Goal: Navigation & Orientation: Find specific page/section

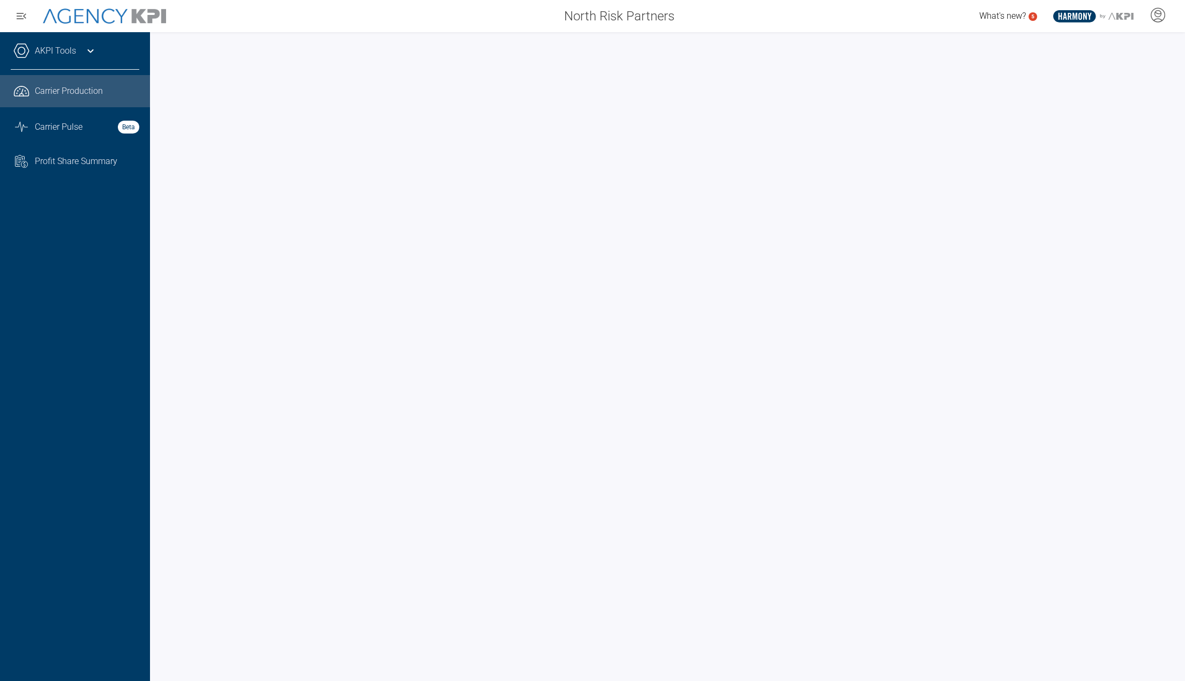
click at [81, 50] on div "AKPI Tools" at bounding box center [75, 56] width 129 height 27
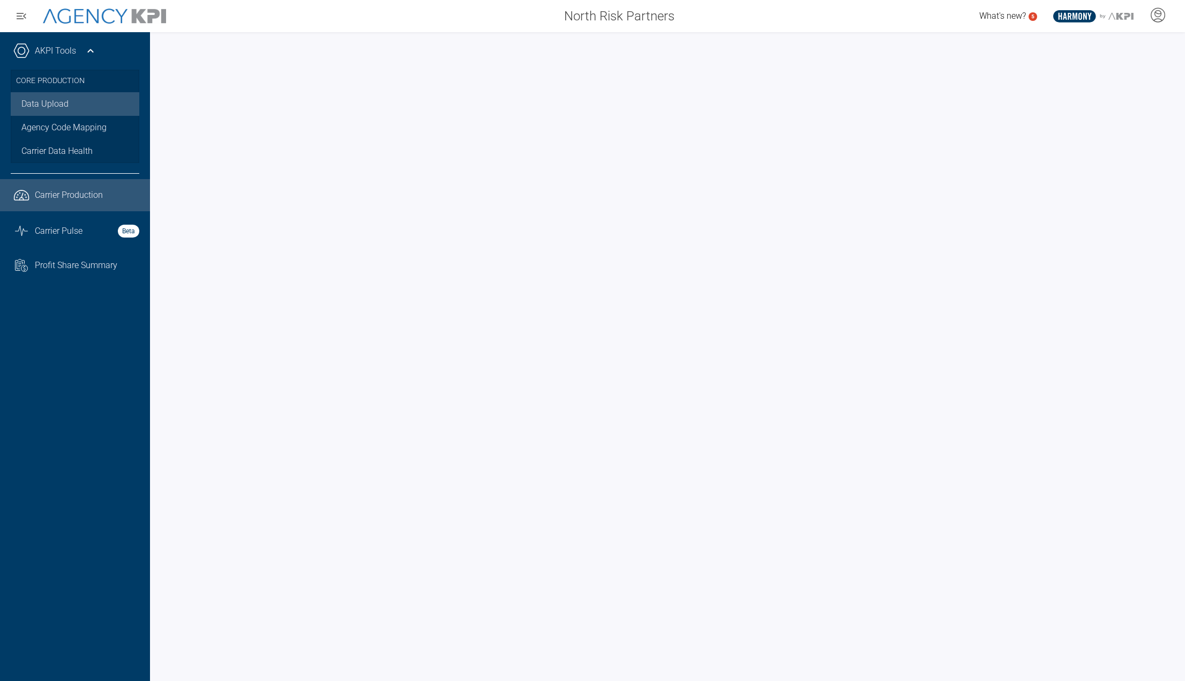
click at [60, 108] on link "Data Upload" at bounding box center [75, 104] width 129 height 24
click at [69, 102] on link "Data Upload" at bounding box center [75, 104] width 129 height 24
click at [51, 226] on span "Carrier Pulse" at bounding box center [59, 231] width 48 height 13
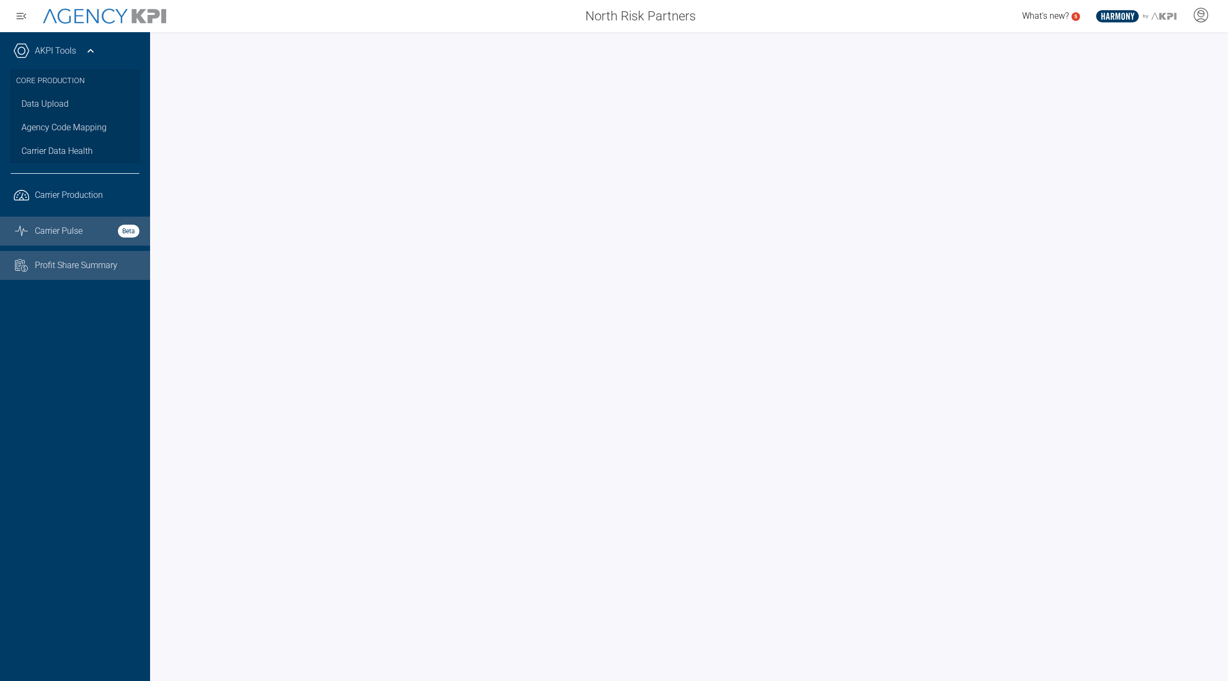
click at [47, 256] on link "Task List Cash Streamline Icon: https://streamlinehq.com Profit Share Summary" at bounding box center [75, 265] width 150 height 29
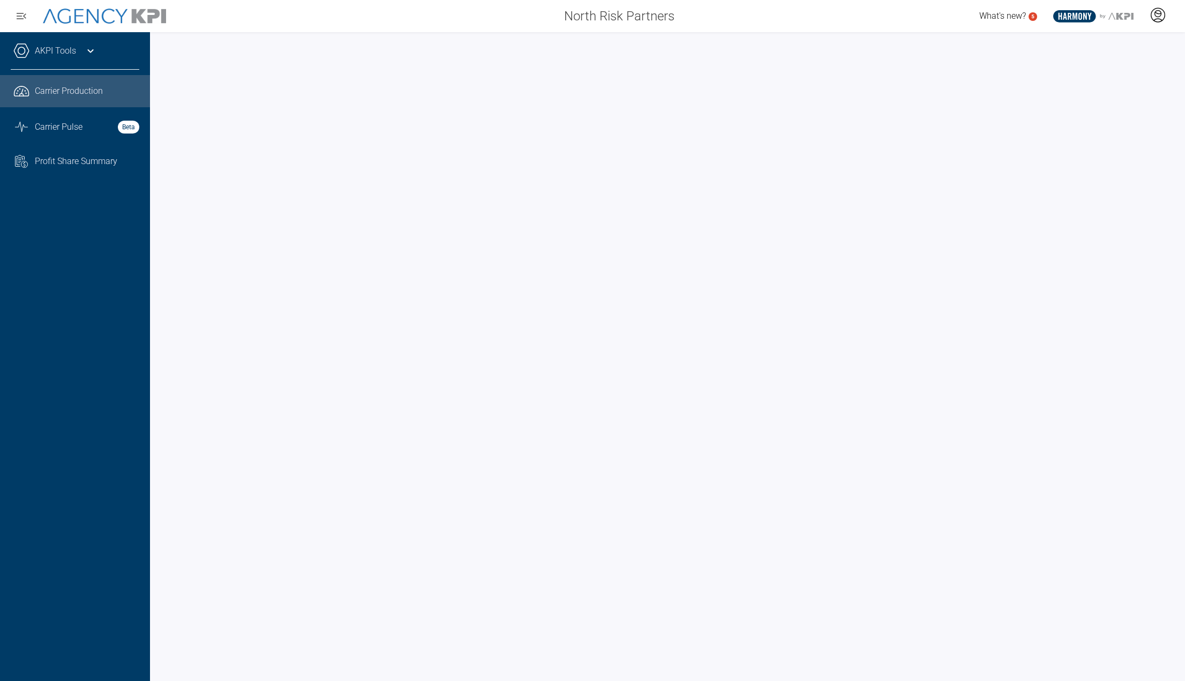
click at [1157, 18] on icon at bounding box center [1158, 15] width 16 height 16
click at [1102, 87] on li "AgencyKPI Help Portal" at bounding box center [1115, 98] width 115 height 25
click at [853, 42] on div at bounding box center [667, 356] width 1035 height 648
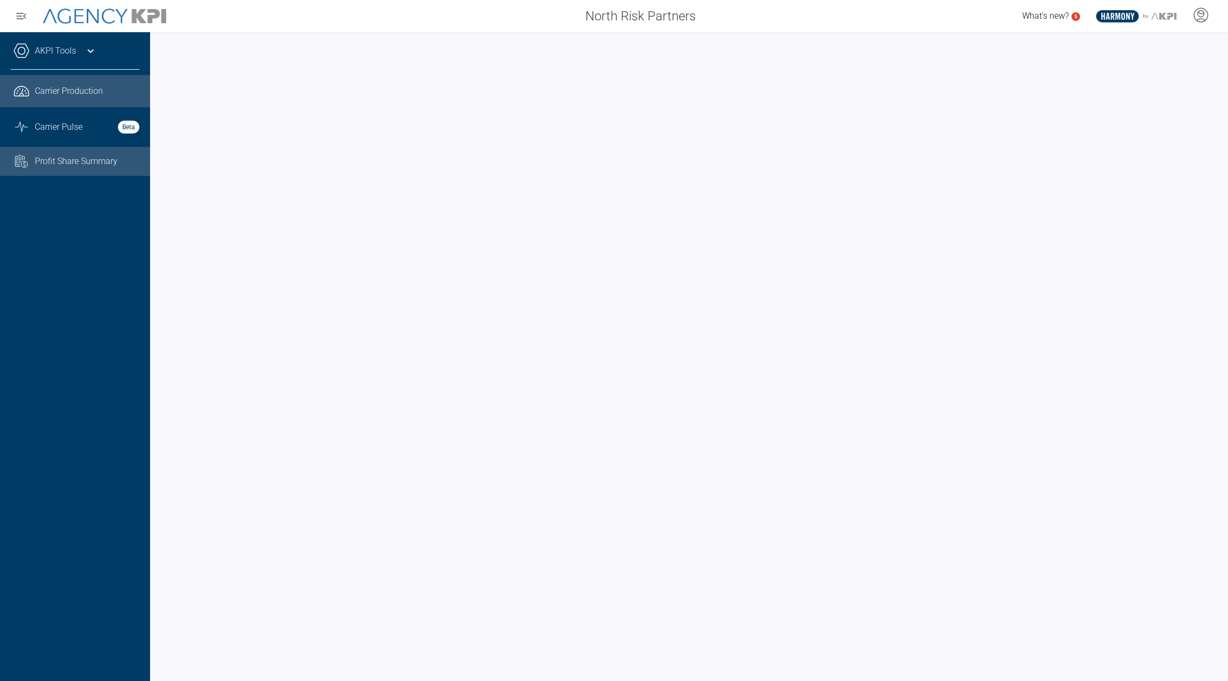
click at [51, 157] on span "Profit Share Summary" at bounding box center [76, 161] width 83 height 13
click at [92, 84] on link ".cls-1{fill:none;stroke:#221f20;stroke-linecap:round;stroke-linejoin:round;stro…" at bounding box center [75, 91] width 150 height 32
click at [92, 118] on link "Graph Stats Streamline Icon: https://streamlinehq.com Carrier Pulse Beta" at bounding box center [75, 127] width 150 height 29
click at [85, 155] on span "Profit Share Summary" at bounding box center [76, 161] width 83 height 13
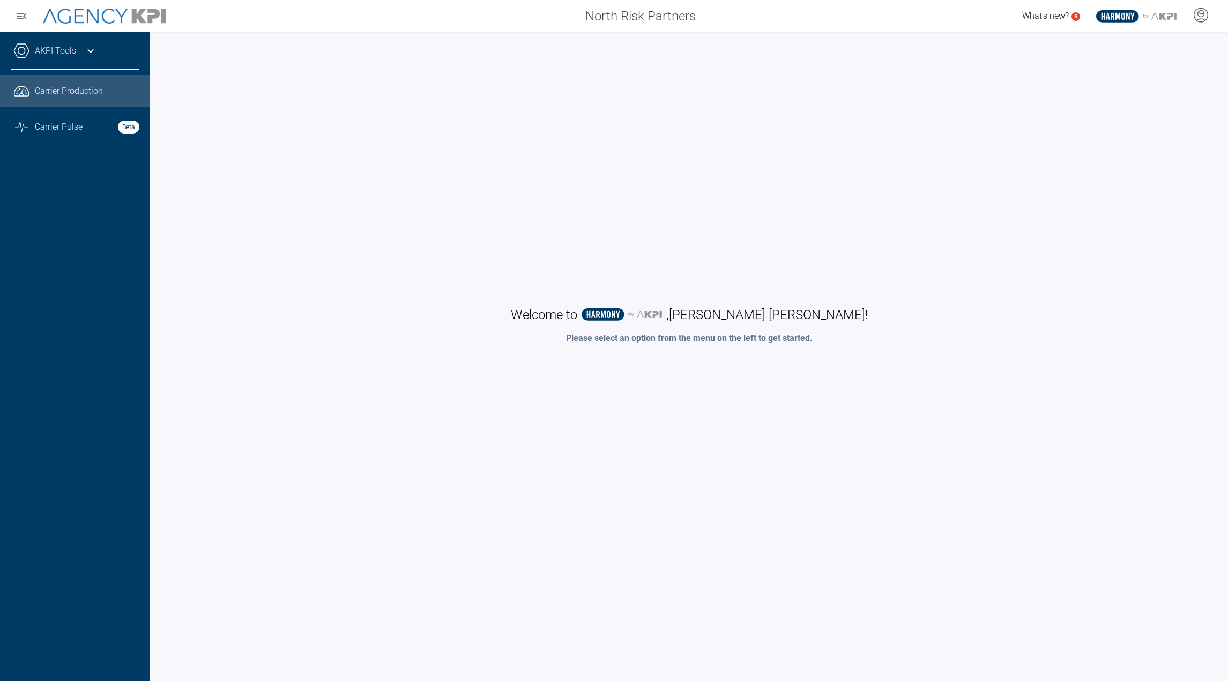
click at [90, 96] on span "Carrier Production" at bounding box center [69, 91] width 68 height 13
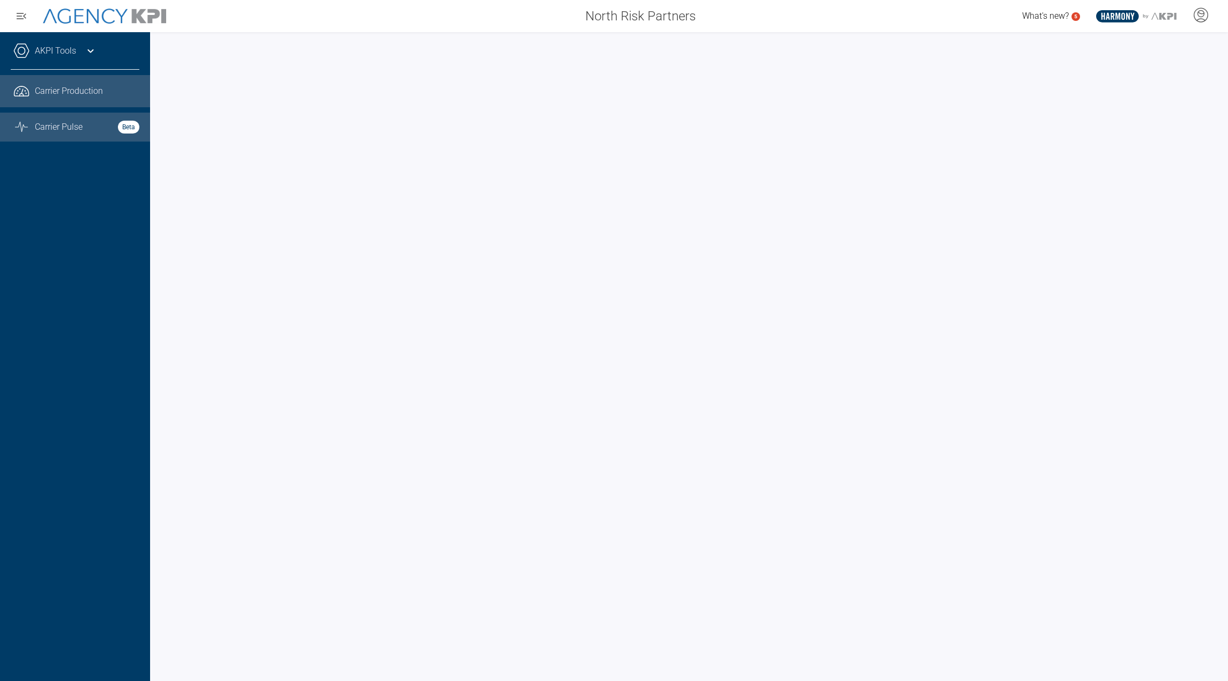
click at [77, 125] on span "Carrier Pulse" at bounding box center [59, 127] width 48 height 13
click at [52, 129] on span "Carrier Pulse" at bounding box center [59, 127] width 48 height 13
click at [51, 94] on span "Carrier Production" at bounding box center [69, 91] width 68 height 13
click at [1017, 10] on div "What's new? 5 .st0{fill:#003B66;} .st1{fill:#FFFFFF;} .st2{fill:#949698;} Layer…" at bounding box center [966, 15] width 524 height 21
click at [1202, 19] on icon at bounding box center [1201, 20] width 9 height 2
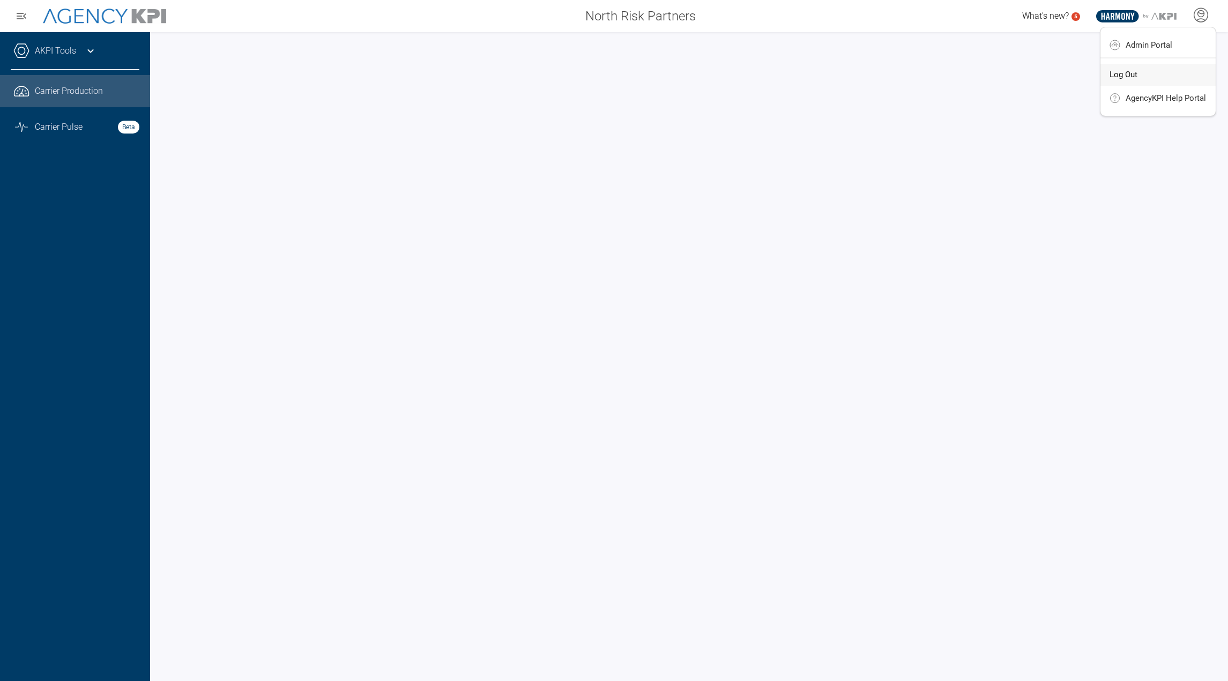
click at [1158, 82] on li "Log Out" at bounding box center [1157, 75] width 115 height 23
click at [327, 23] on div "North Risk Partners" at bounding box center [442, 15] width 524 height 21
click at [1200, 14] on icon at bounding box center [1200, 15] width 16 height 16
click at [1116, 42] on icon at bounding box center [1114, 45] width 11 height 11
click at [46, 161] on span "Profit Share Summary" at bounding box center [76, 161] width 83 height 13
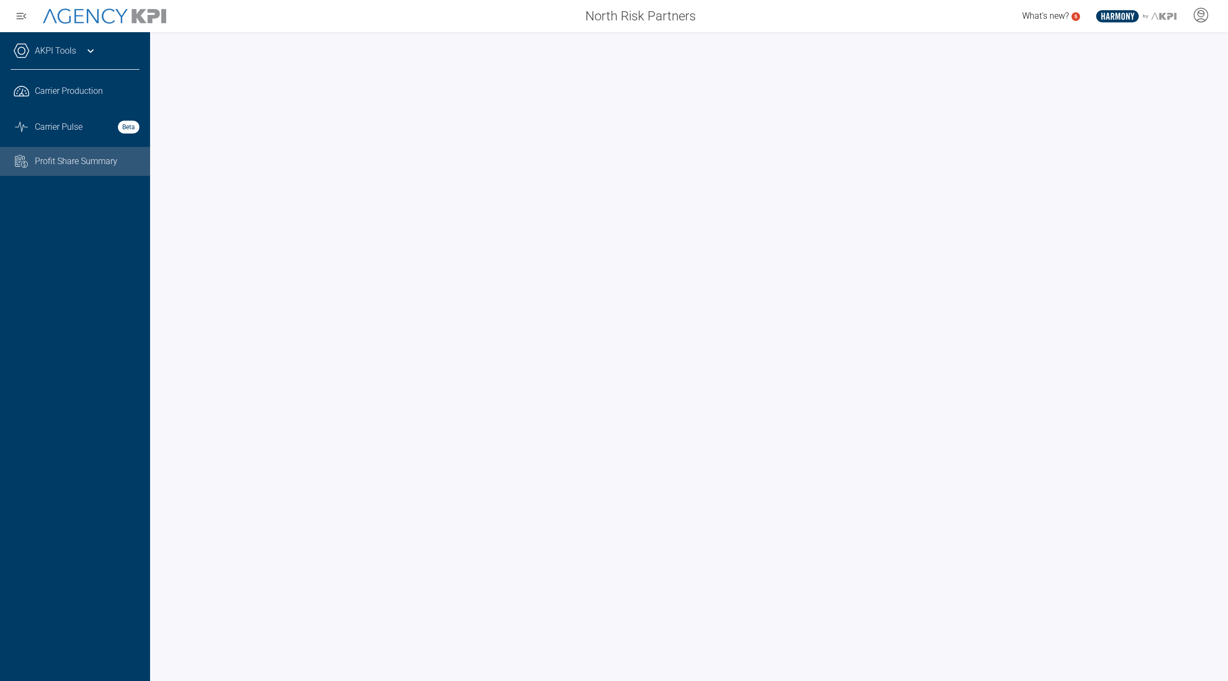
click at [735, 23] on div "What's new? 5 .st0{fill:#003B66;} .st1{fill:#FFFFFF;} .st2{fill:#949698;} Layer…" at bounding box center [966, 15] width 524 height 21
click at [77, 131] on span "Carrier Pulse" at bounding box center [59, 127] width 48 height 13
click at [78, 147] on link "Task List Cash Streamline Icon: [URL][DOMAIN_NAME] Profit Share Summary" at bounding box center [75, 161] width 150 height 29
click at [84, 94] on span "Carrier Production" at bounding box center [69, 91] width 68 height 13
click at [88, 163] on span "Profit Share Summary" at bounding box center [76, 161] width 83 height 13
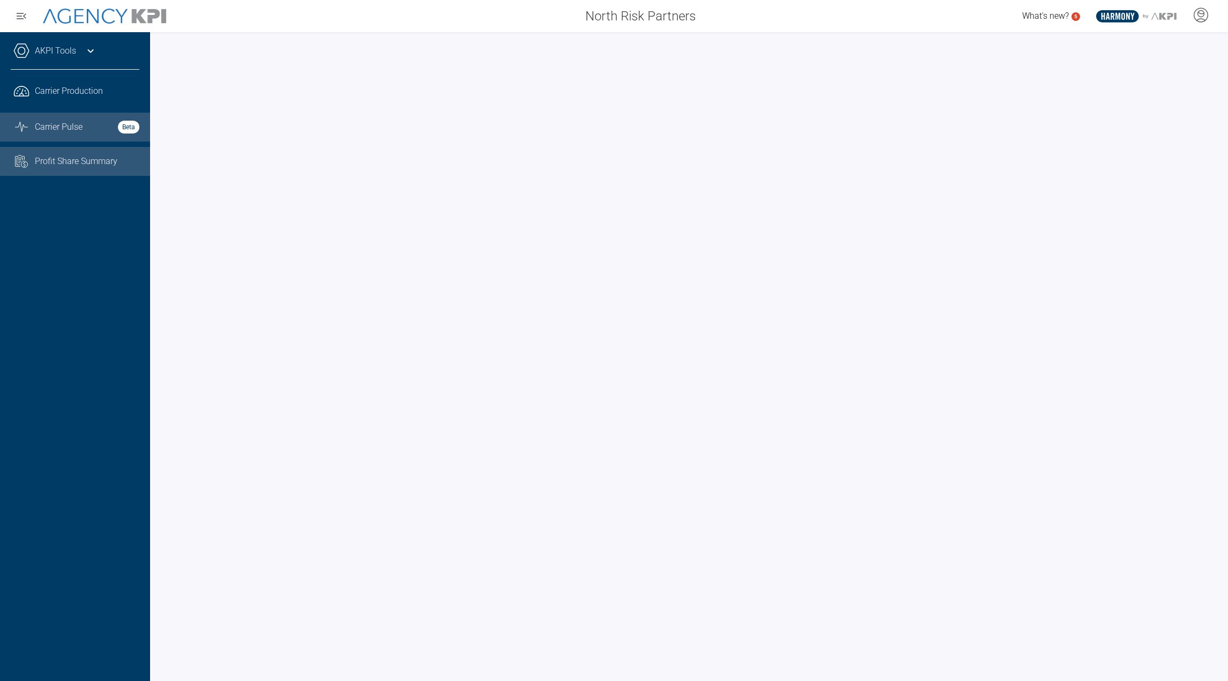
click at [85, 133] on link "Graph Stats Streamline Icon: [URL][DOMAIN_NAME] Carrier Pulse Beta" at bounding box center [75, 127] width 150 height 29
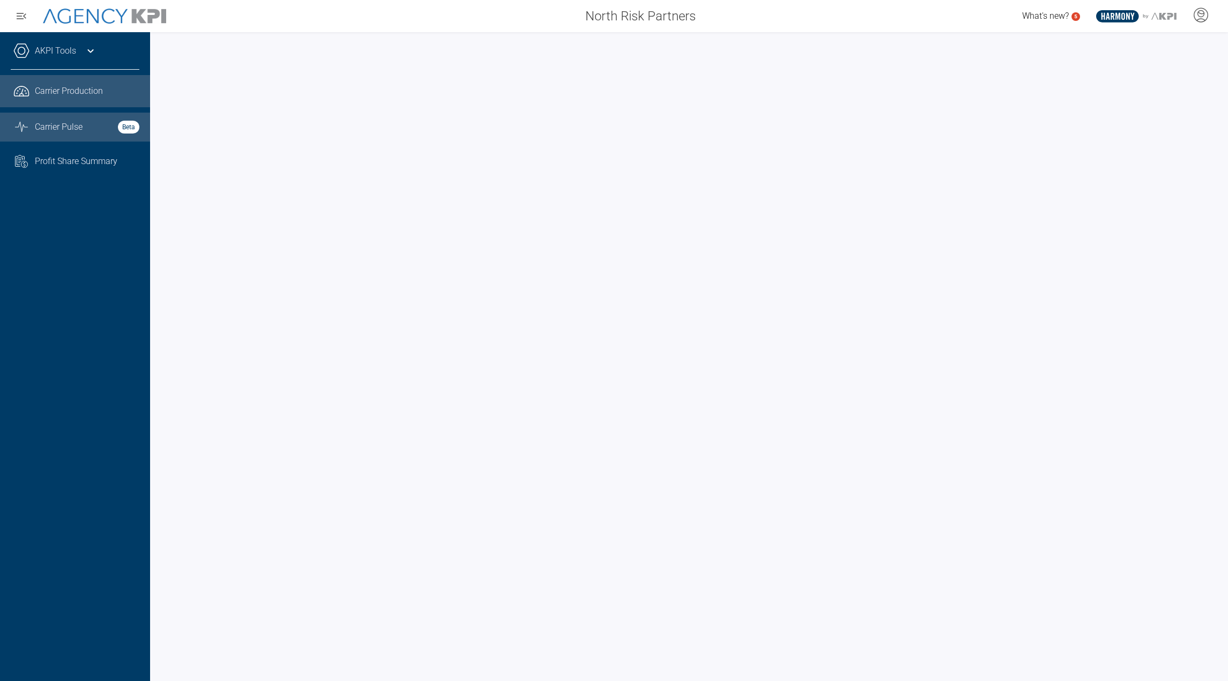
click at [86, 93] on span "Carrier Production" at bounding box center [69, 91] width 68 height 13
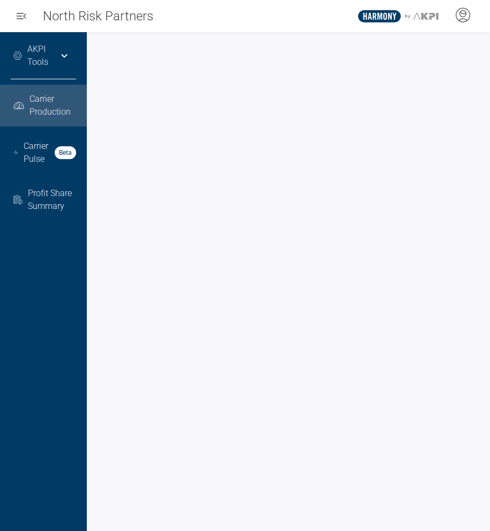
click at [280, 14] on div ".st0{fill:#003B66;} .st1{fill:#FFFFFF;} .st2{fill:#949698;} Layer 1" at bounding box center [375, 15] width 229 height 21
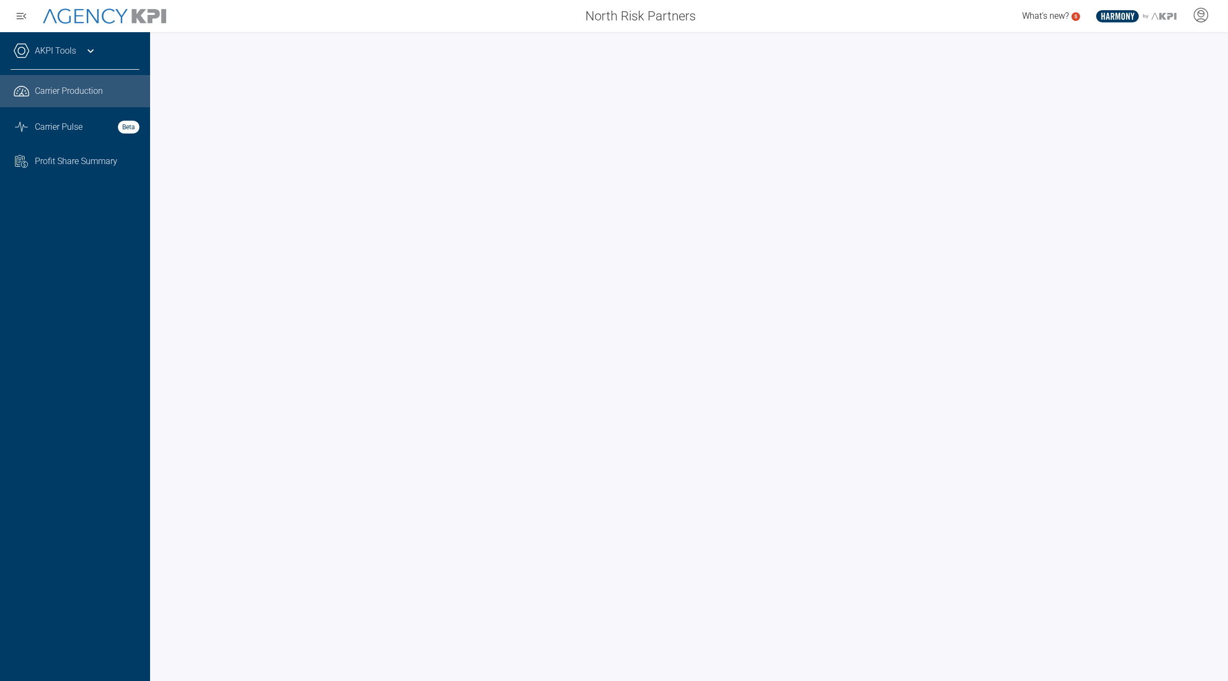
click at [830, 20] on div "What's new? 5 .st0{fill:#003B66;} .st1{fill:#FFFFFF;} .st2{fill:#949698;} Layer…" at bounding box center [966, 15] width 524 height 21
click at [64, 130] on span "Carrier Pulse" at bounding box center [59, 127] width 48 height 13
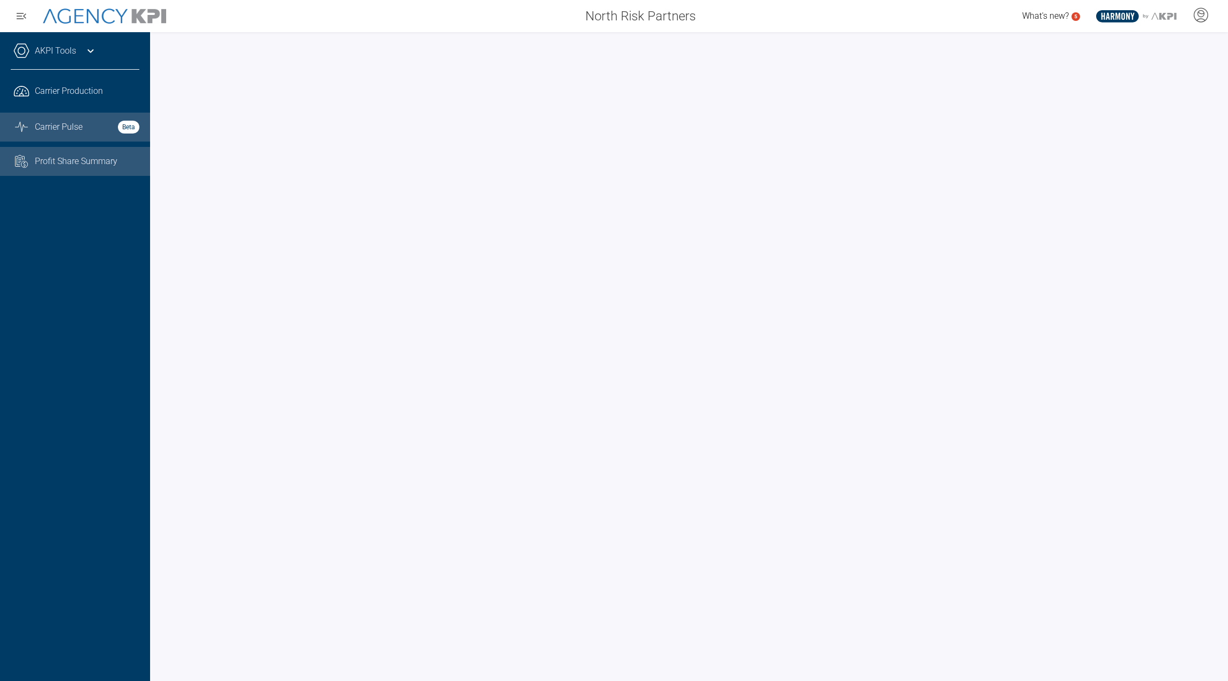
click at [83, 173] on link "Task List Cash Streamline Icon: [URL][DOMAIN_NAME] Profit Share Summary" at bounding box center [75, 161] width 150 height 29
click at [54, 102] on link ".cls-1{fill:none;stroke:#221f20;stroke-linecap:round;stroke-linejoin:round;stro…" at bounding box center [75, 91] width 150 height 32
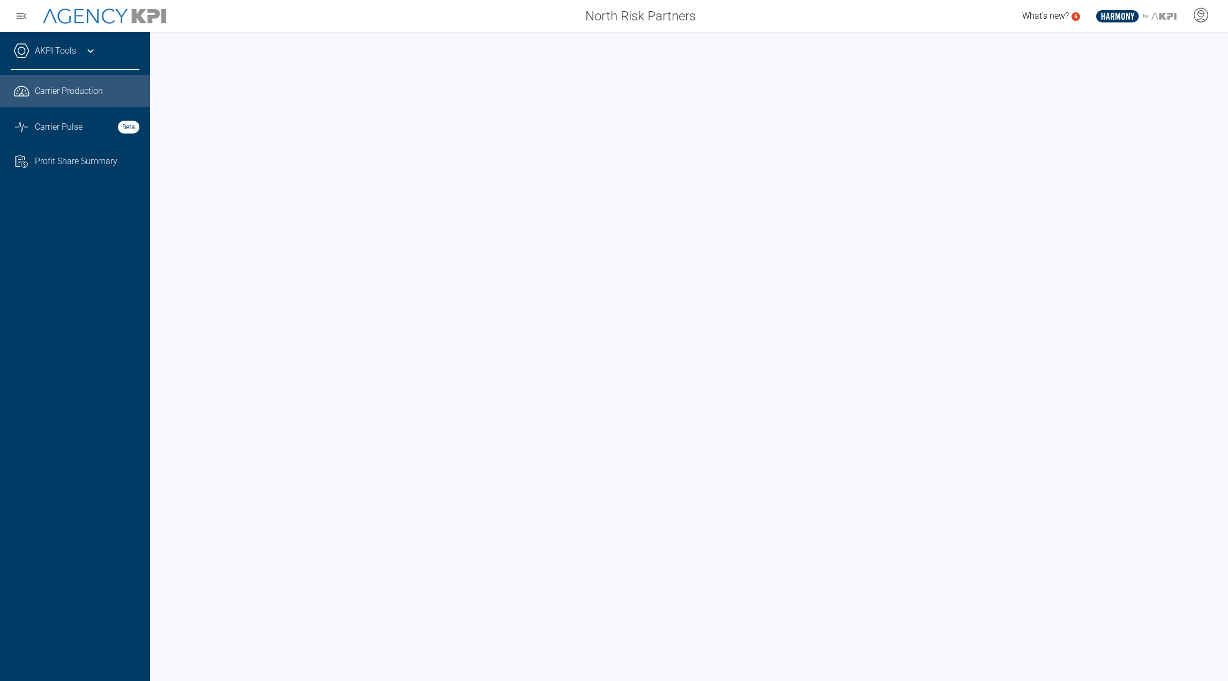
click at [58, 57] on link "AKPI Tools" at bounding box center [55, 50] width 41 height 13
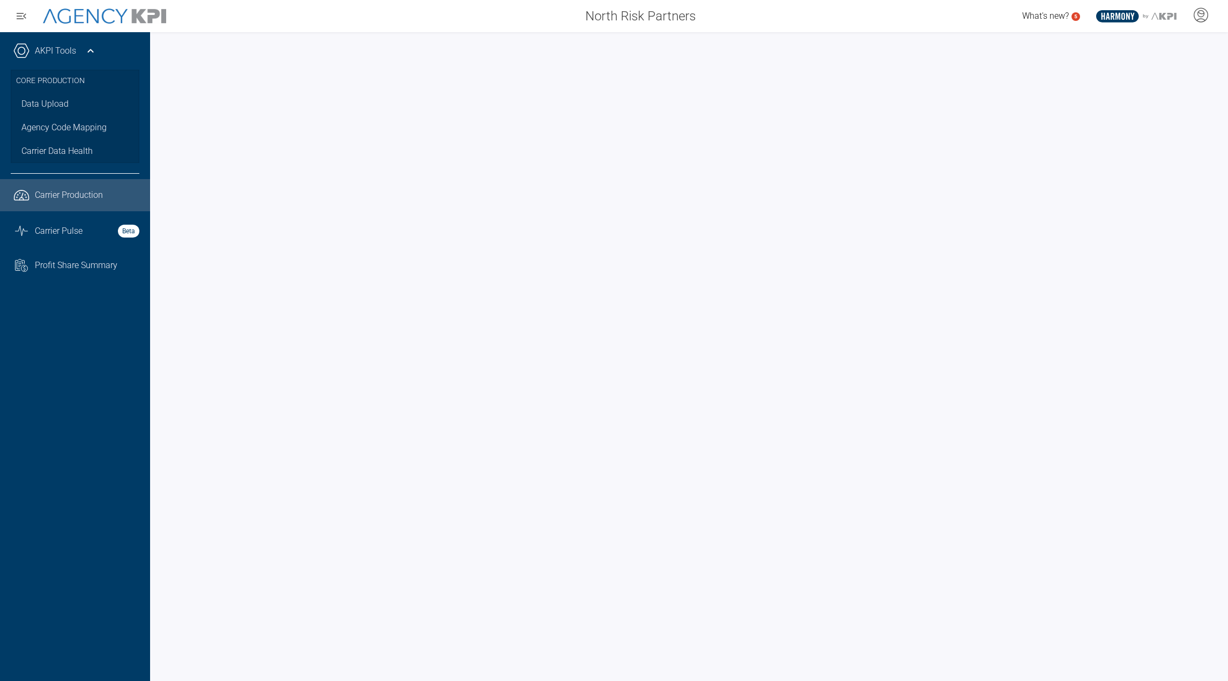
click at [58, 57] on link "AKPI Tools" at bounding box center [55, 50] width 41 height 13
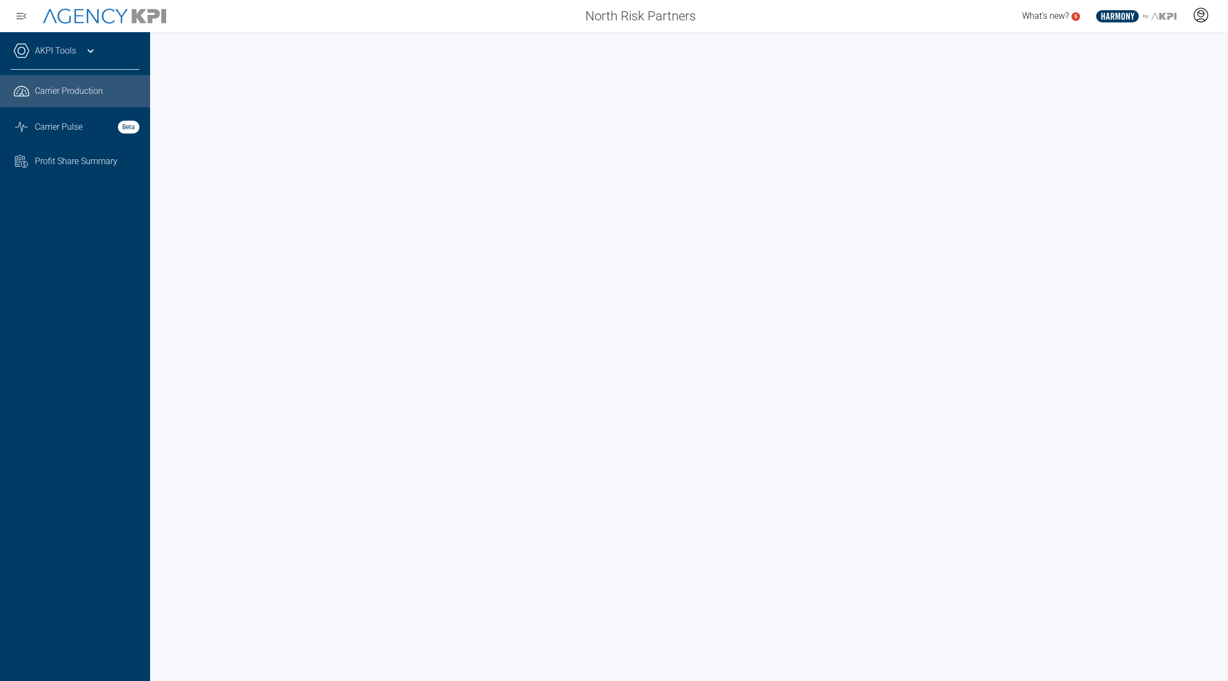
click at [1198, 23] on icon at bounding box center [1200, 15] width 16 height 16
click at [1183, 56] on li "Admin Portal" at bounding box center [1157, 45] width 115 height 25
click at [839, 31] on div "North Risk Partners What's new? 5 .st0{fill:#003B66;} .st1{fill:#FFFFFF;} .st2{…" at bounding box center [614, 16] width 1228 height 32
click at [25, 156] on icon "Task List Cash Streamline Icon: [URL][DOMAIN_NAME]" at bounding box center [21, 161] width 16 height 13
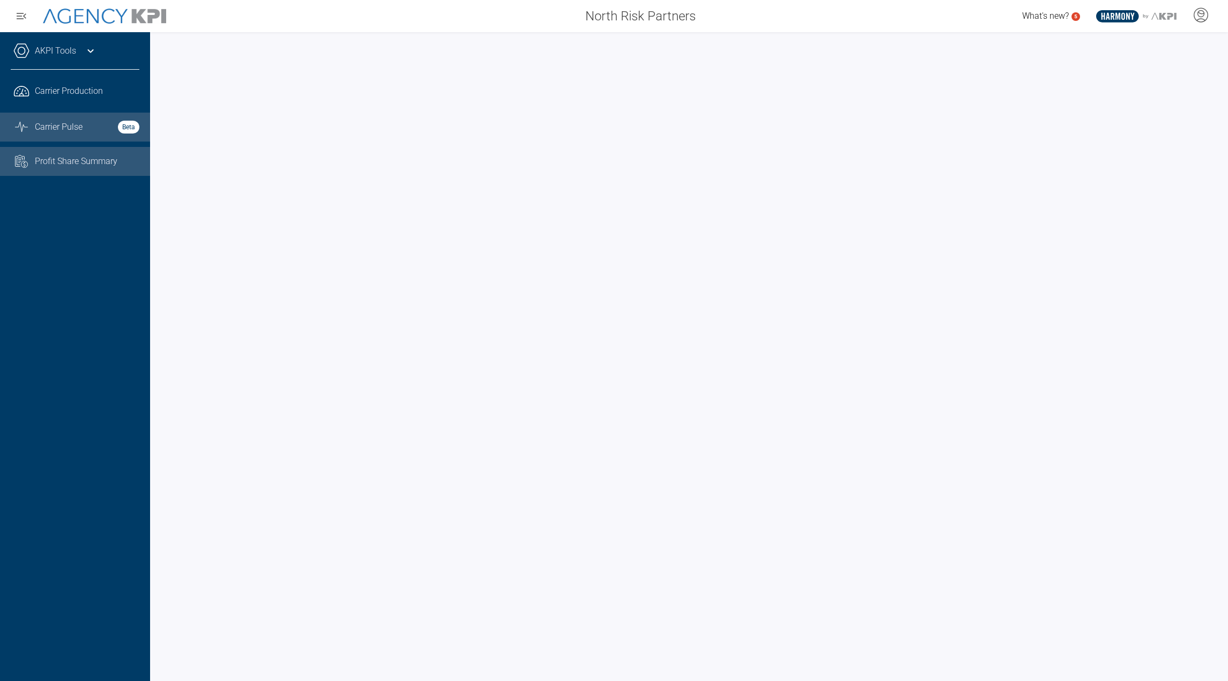
click at [61, 133] on link "Graph Stats Streamline Icon: [URL][DOMAIN_NAME] Carrier Pulse Beta" at bounding box center [75, 127] width 150 height 29
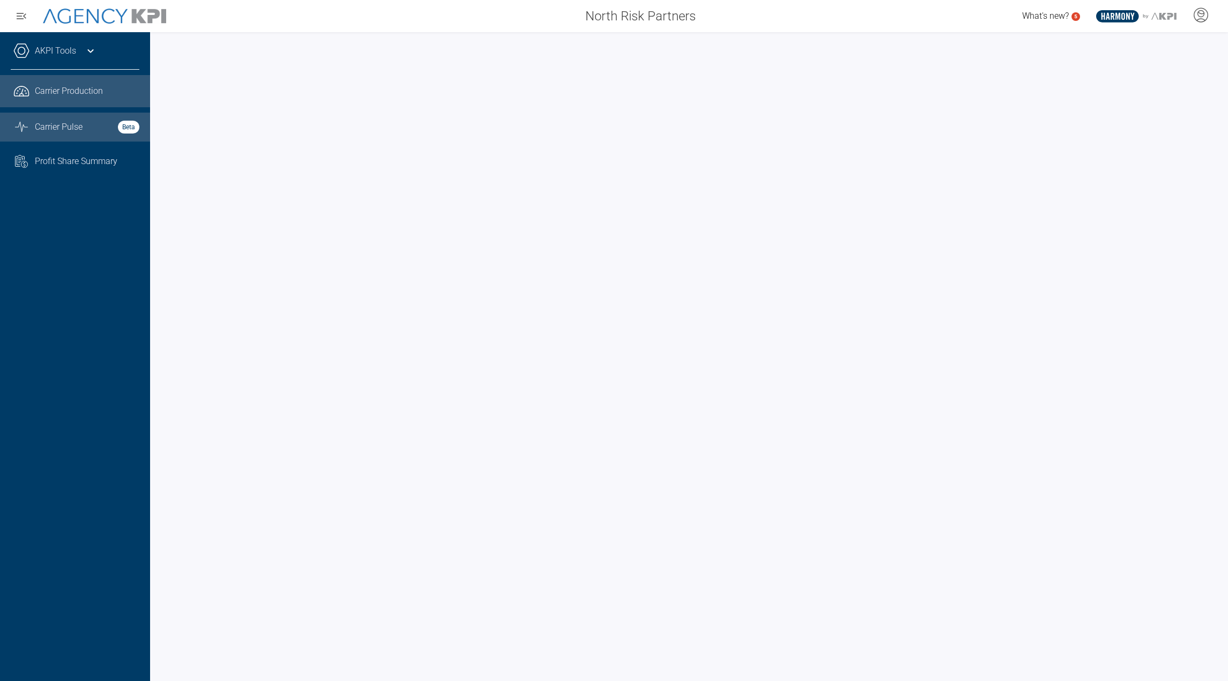
click at [78, 84] on link ".cls-1{fill:none;stroke:#221f20;stroke-linecap:round;stroke-linejoin:round;stro…" at bounding box center [75, 91] width 150 height 32
click at [61, 167] on span "Profit Share Summary" at bounding box center [76, 161] width 83 height 13
click at [99, 97] on span "Carrier Production" at bounding box center [69, 91] width 68 height 13
click at [99, 158] on span "Profit Share Summary" at bounding box center [76, 161] width 83 height 13
click at [82, 93] on span "Carrier Production" at bounding box center [69, 91] width 68 height 13
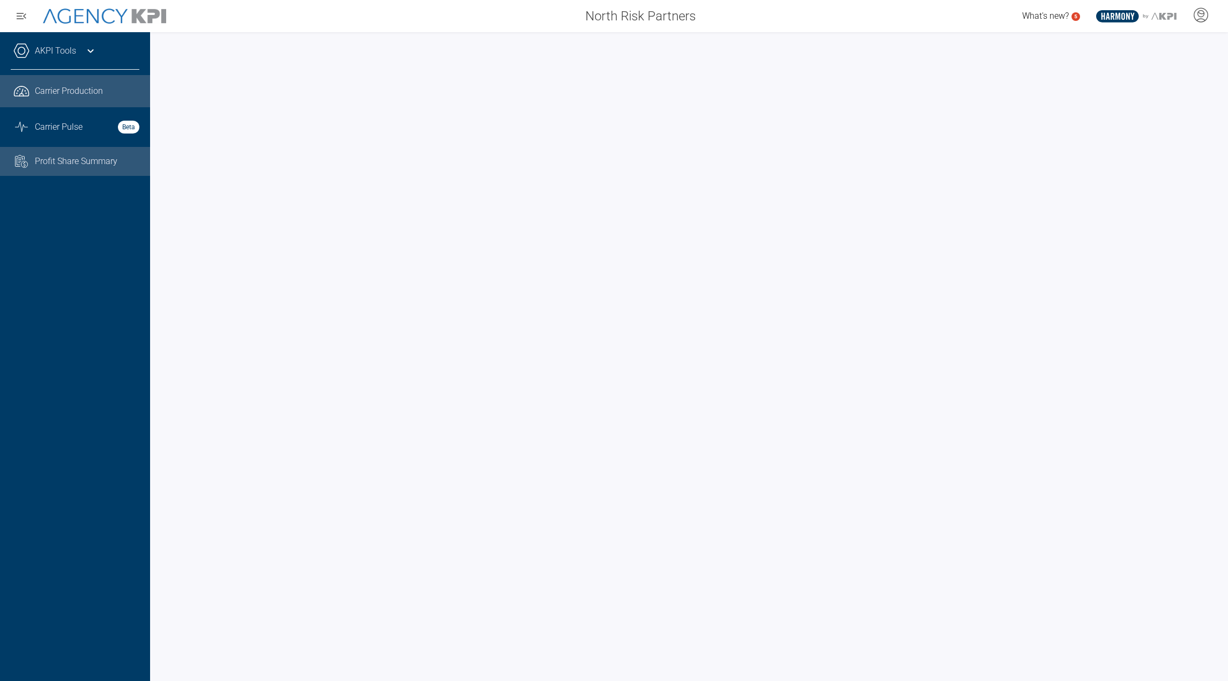
click at [58, 165] on span "Profit Share Summary" at bounding box center [76, 161] width 83 height 13
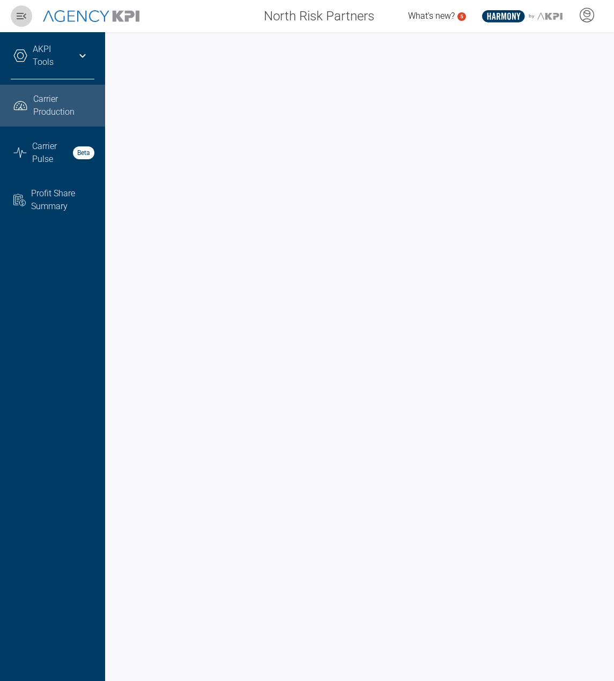
click at [25, 19] on icon "button" at bounding box center [21, 16] width 13 height 13
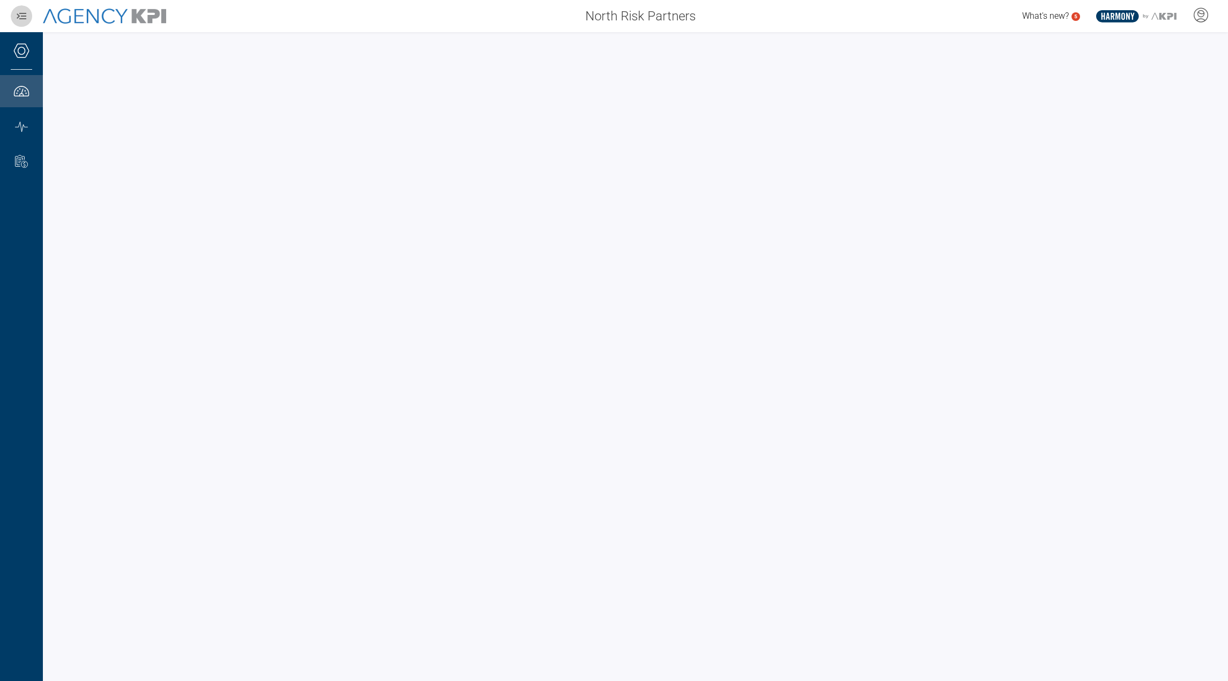
click at [19, 16] on icon "button" at bounding box center [22, 16] width 10 height 6
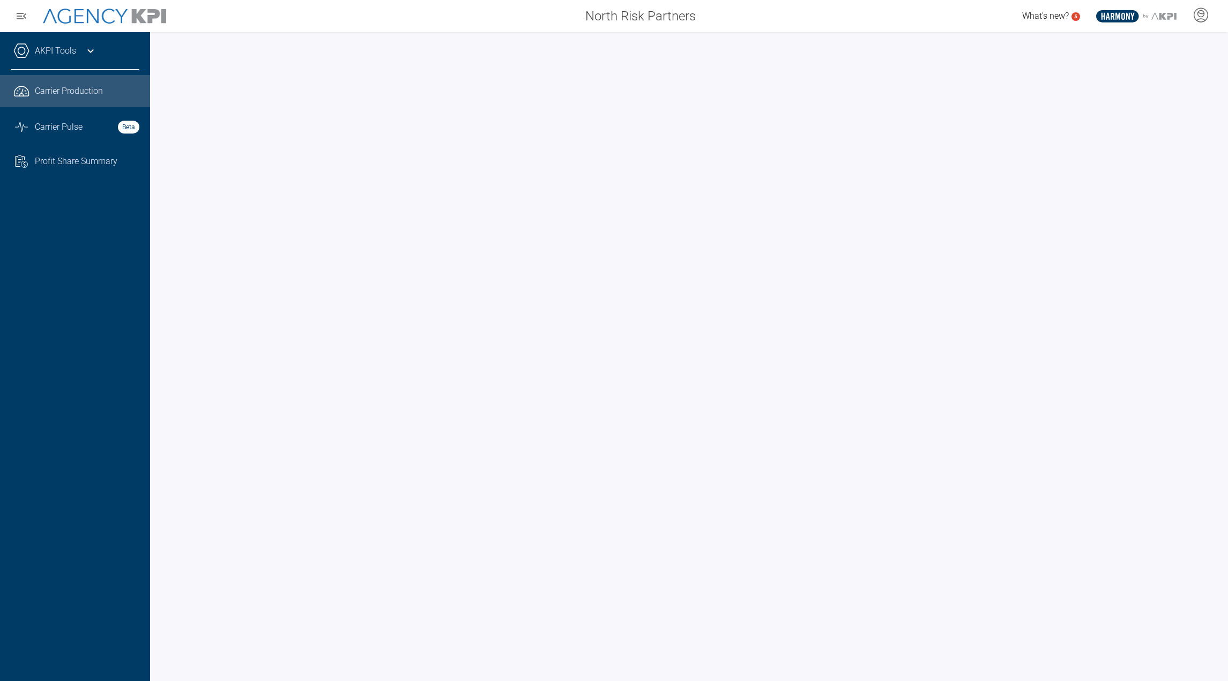
click at [613, 17] on span "What's new?" at bounding box center [1045, 16] width 47 height 10
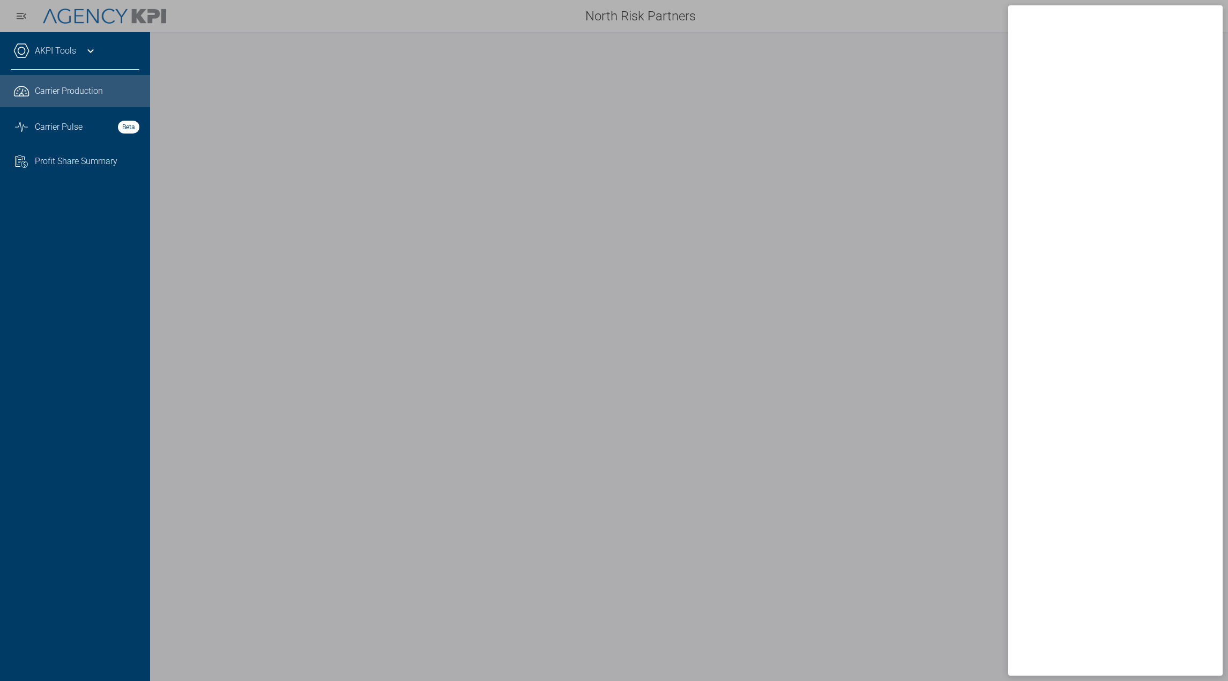
click at [613, 21] on div at bounding box center [614, 340] width 1228 height 681
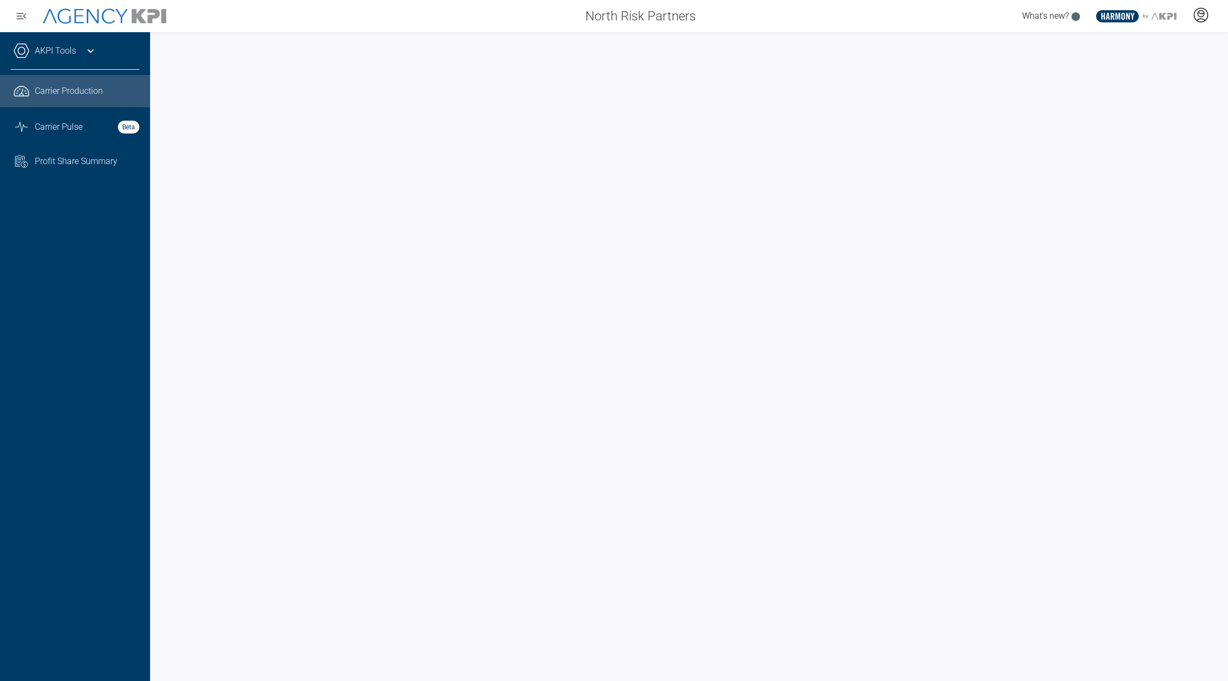
click at [613, 17] on icon at bounding box center [1200, 15] width 16 height 16
click at [613, 97] on span "AgencyKPI Help Portal" at bounding box center [1165, 98] width 80 height 9
click at [279, 28] on div "North Risk Partners What's new? .st0{fill:#003B66;} .st1{fill:#FFFFFF;} .st2{fi…" at bounding box center [614, 16] width 1228 height 32
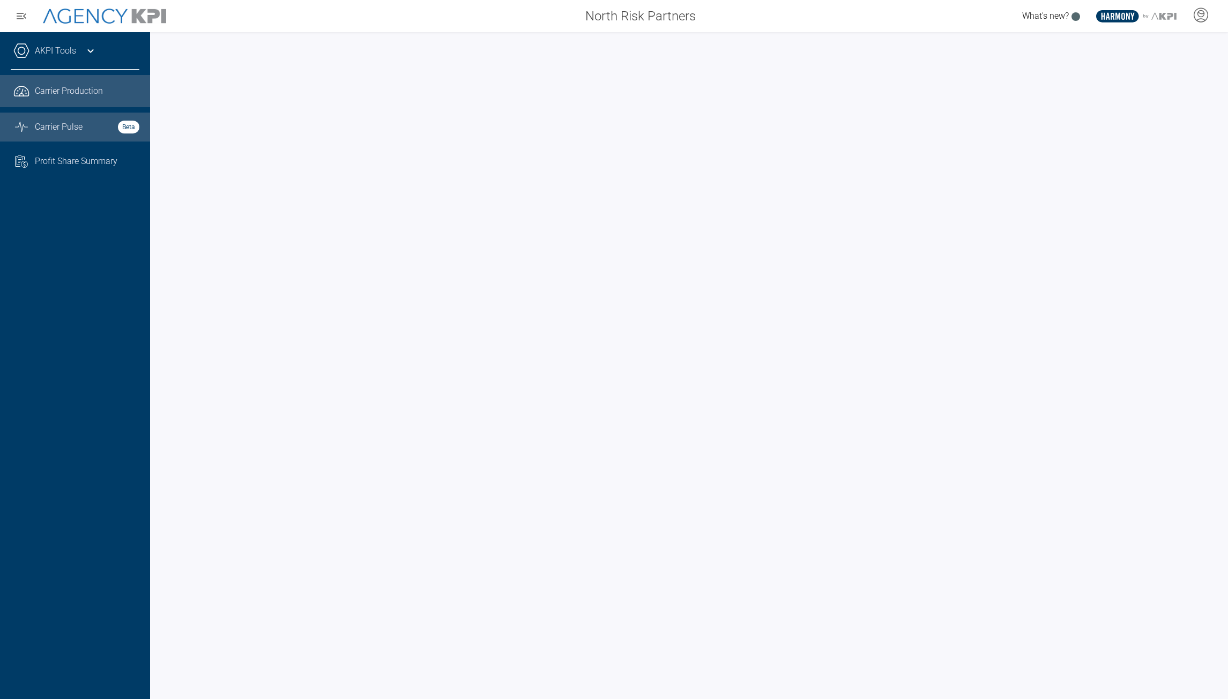
click at [70, 122] on span "Carrier Pulse" at bounding box center [59, 127] width 48 height 13
click at [102, 95] on span "Carrier Production" at bounding box center [69, 91] width 68 height 13
click at [285, 14] on div "North Risk Partners" at bounding box center [442, 15] width 524 height 21
click at [396, 20] on div "North Risk Partners" at bounding box center [442, 15] width 524 height 21
click at [68, 161] on span "Profit Share Summary" at bounding box center [76, 161] width 83 height 13
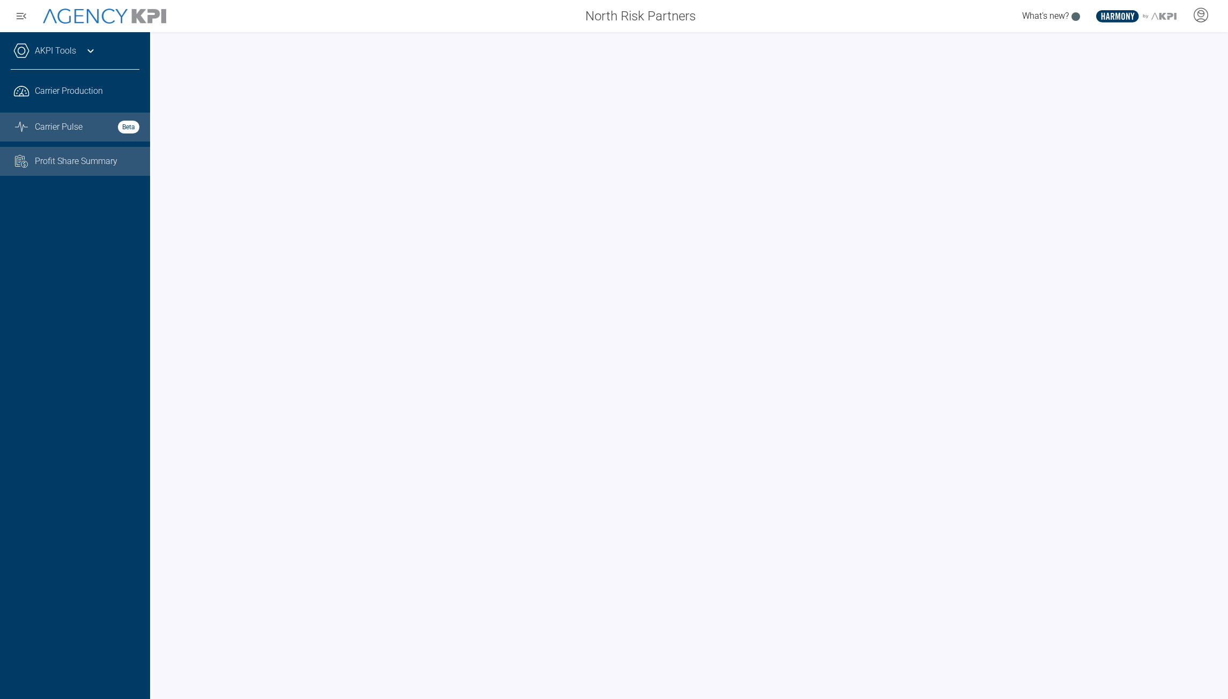
click at [33, 123] on link "Graph Stats Streamline Icon: https://streamlinehq.com Carrier Pulse Beta" at bounding box center [75, 127] width 150 height 29
click at [56, 158] on span "Profit Share Summary" at bounding box center [76, 161] width 83 height 13
click at [51, 121] on span "Carrier Pulse" at bounding box center [59, 127] width 48 height 13
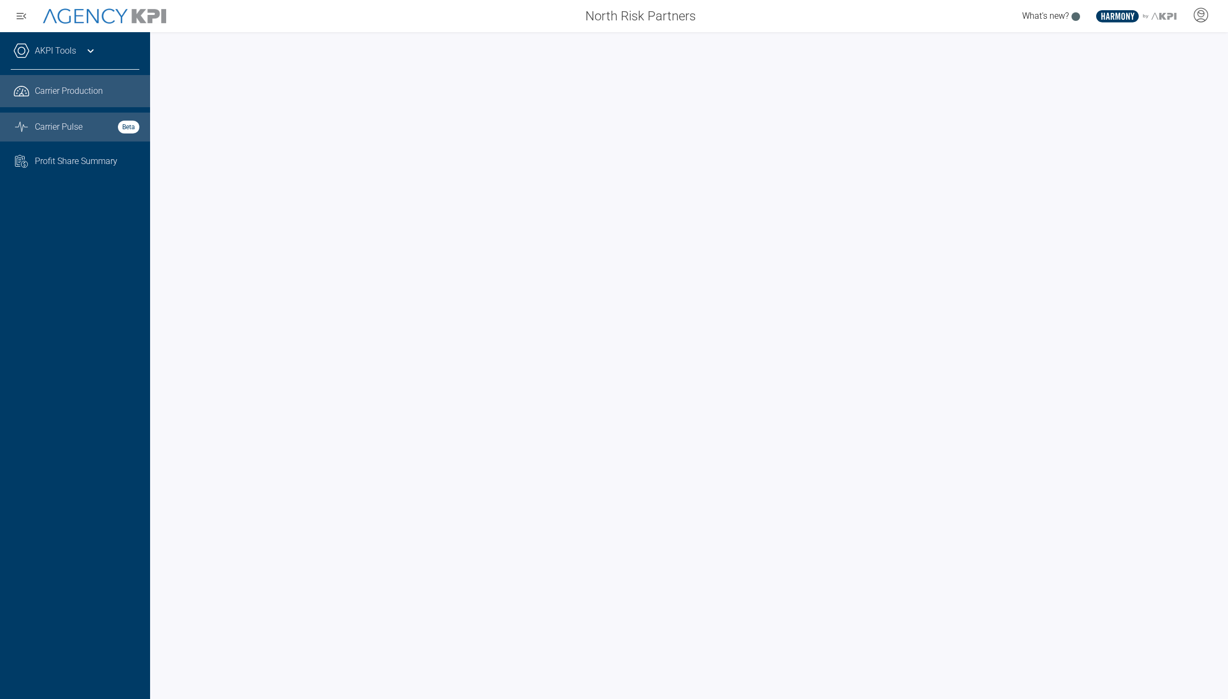
click at [75, 98] on link ".cls-1{fill:none;stroke:#221f20;stroke-linecap:round;stroke-linejoin:round;stro…" at bounding box center [75, 91] width 150 height 32
click at [57, 126] on span "Carrier Pulse" at bounding box center [59, 127] width 48 height 13
click at [1206, 16] on icon at bounding box center [1200, 15] width 16 height 16
click at [1152, 73] on li "Log Out" at bounding box center [1157, 75] width 115 height 23
